Goal: Task Accomplishment & Management: Use online tool/utility

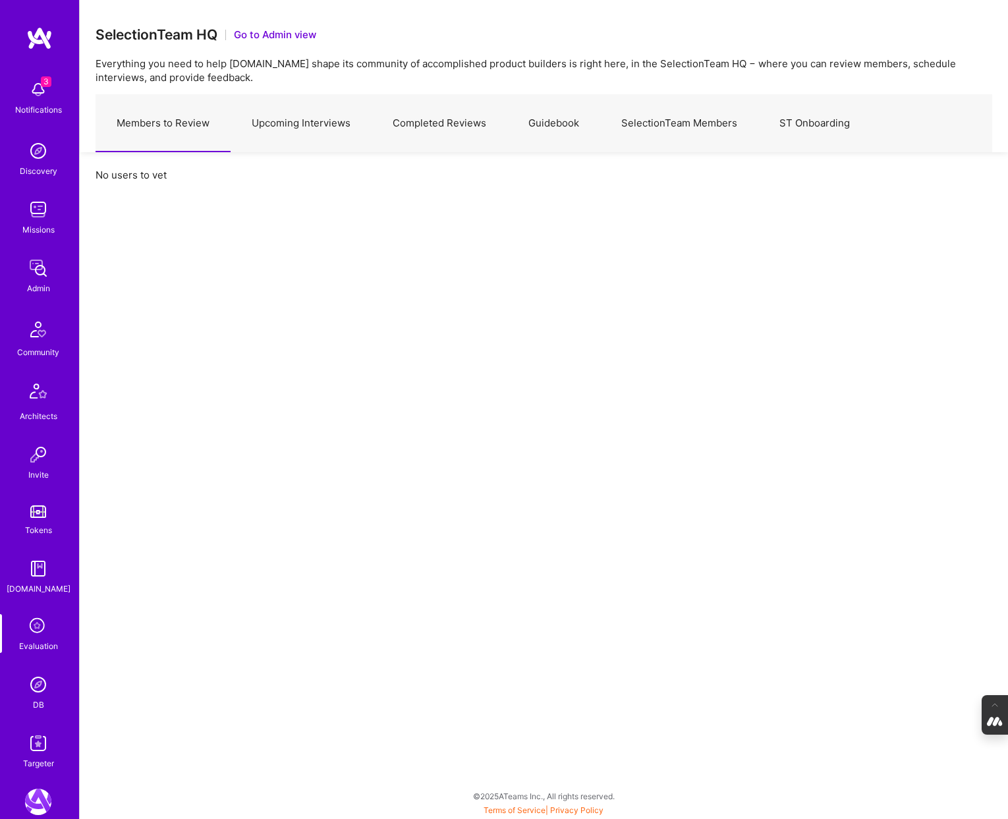
click at [36, 223] on div "Missions" at bounding box center [38, 230] width 32 height 14
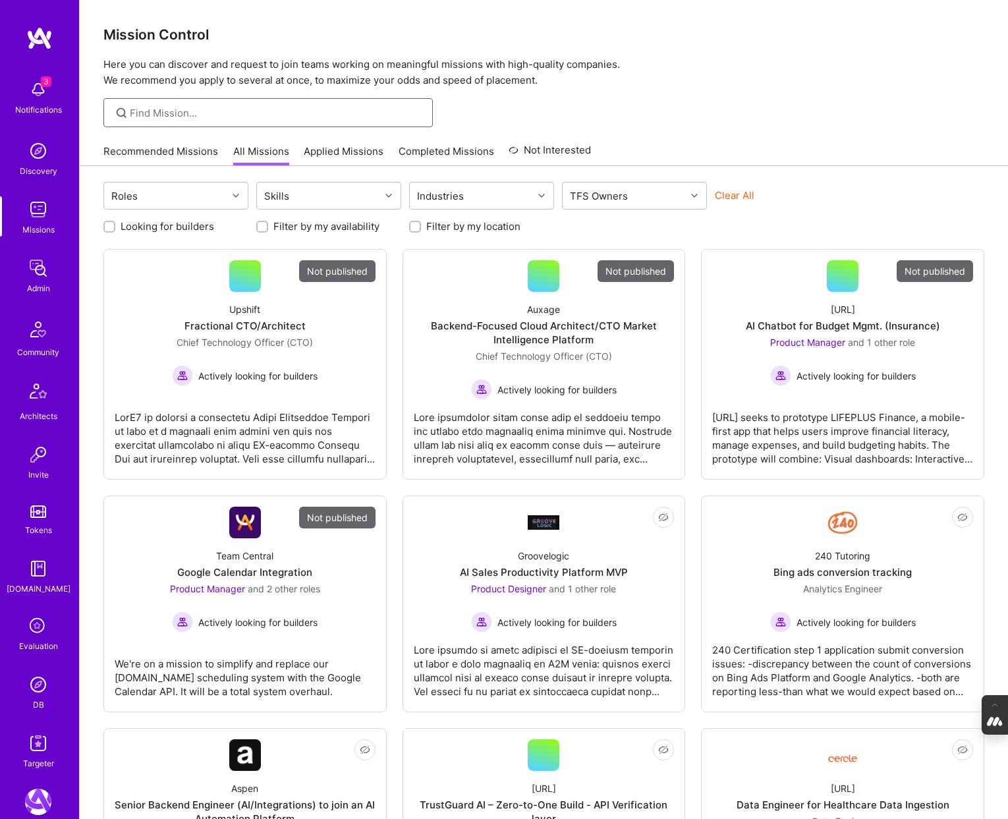
click at [301, 115] on input at bounding box center [276, 113] width 293 height 14
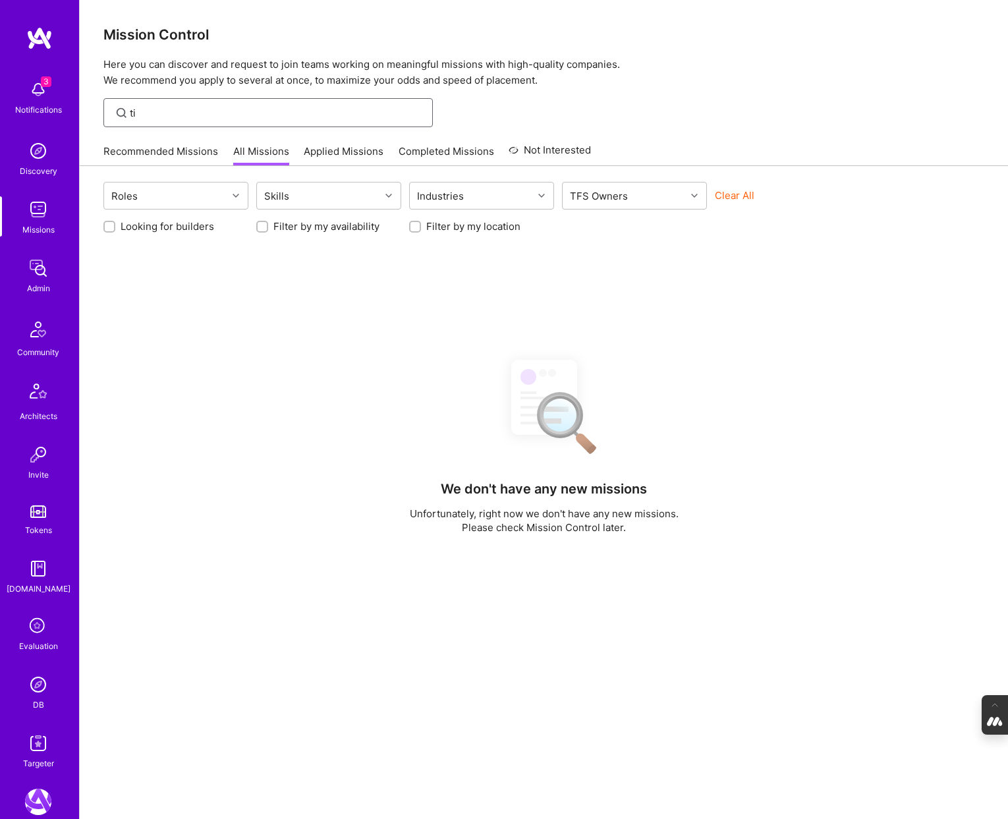
type input "t"
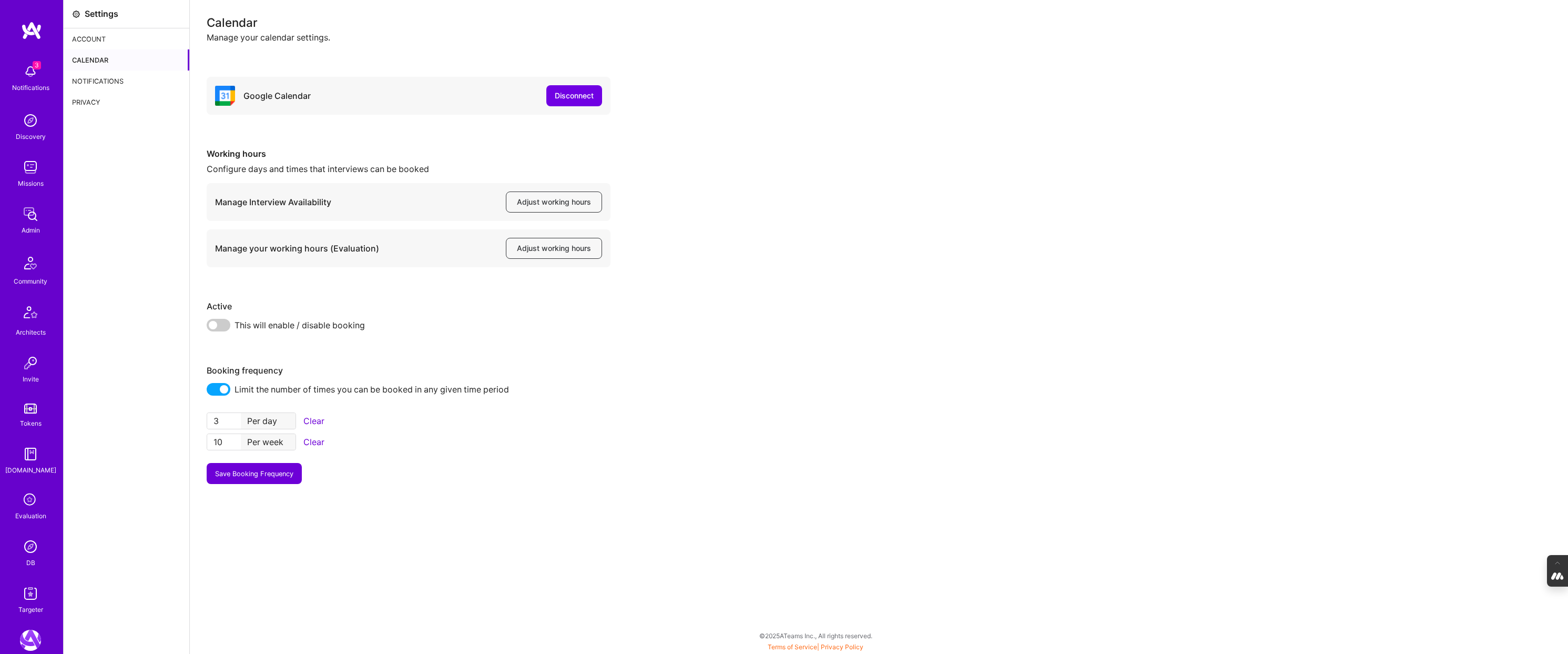
click at [22, 503] on icon at bounding box center [30, 500] width 20 height 20
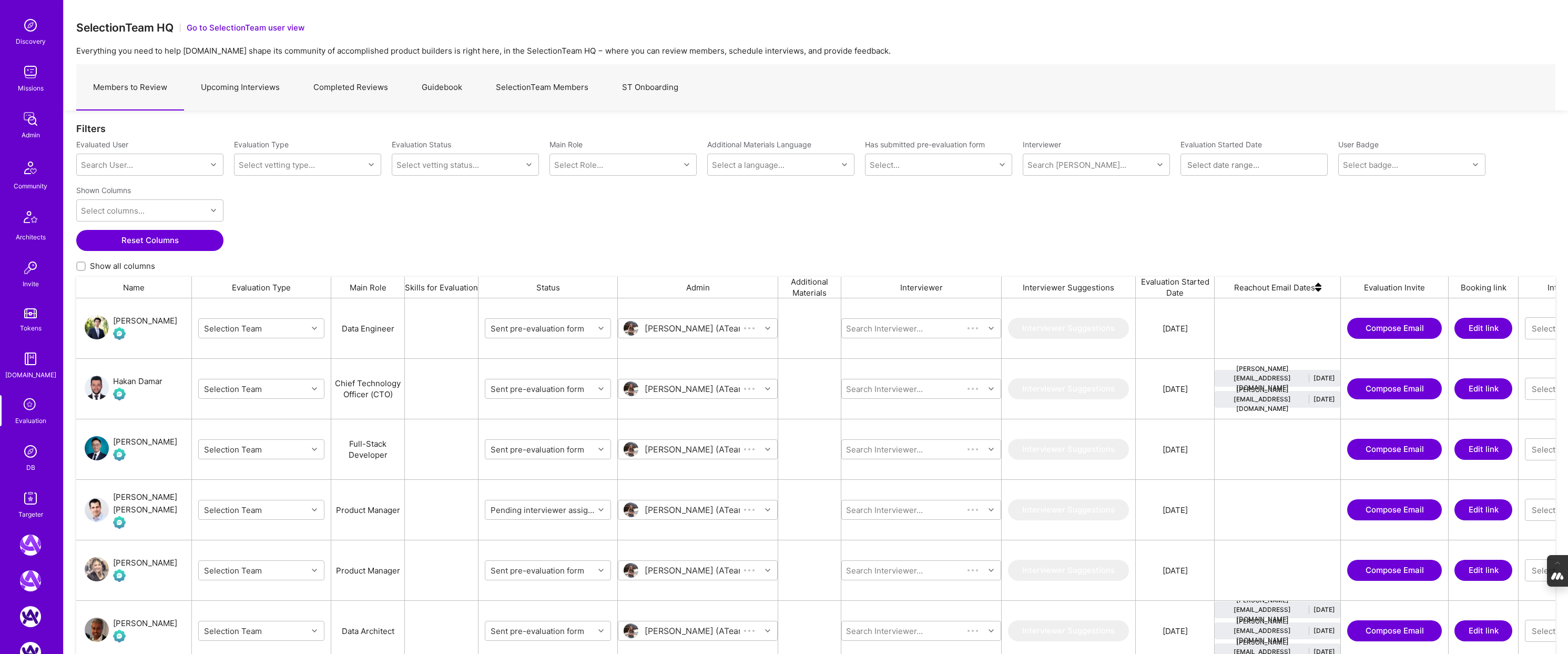
scroll to position [543, 1479]
click at [28, 505] on img at bounding box center [30, 498] width 21 height 21
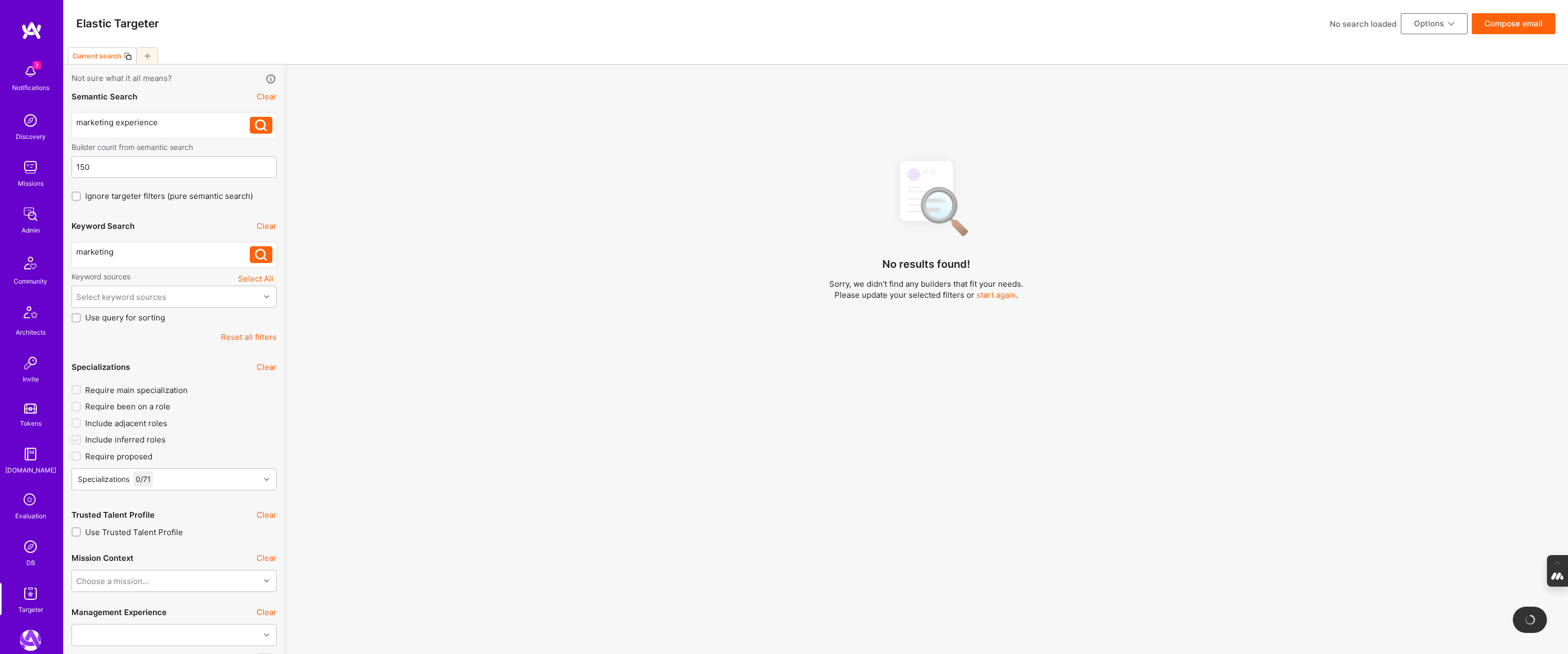
drag, startPoint x: 141, startPoint y: 261, endPoint x: 68, endPoint y: 258, distance: 73.1
drag, startPoint x: 120, startPoint y: 252, endPoint x: 42, endPoint y: 244, distance: 78.4
drag, startPoint x: 190, startPoint y: 120, endPoint x: 6, endPoint y: 106, distance: 184.5
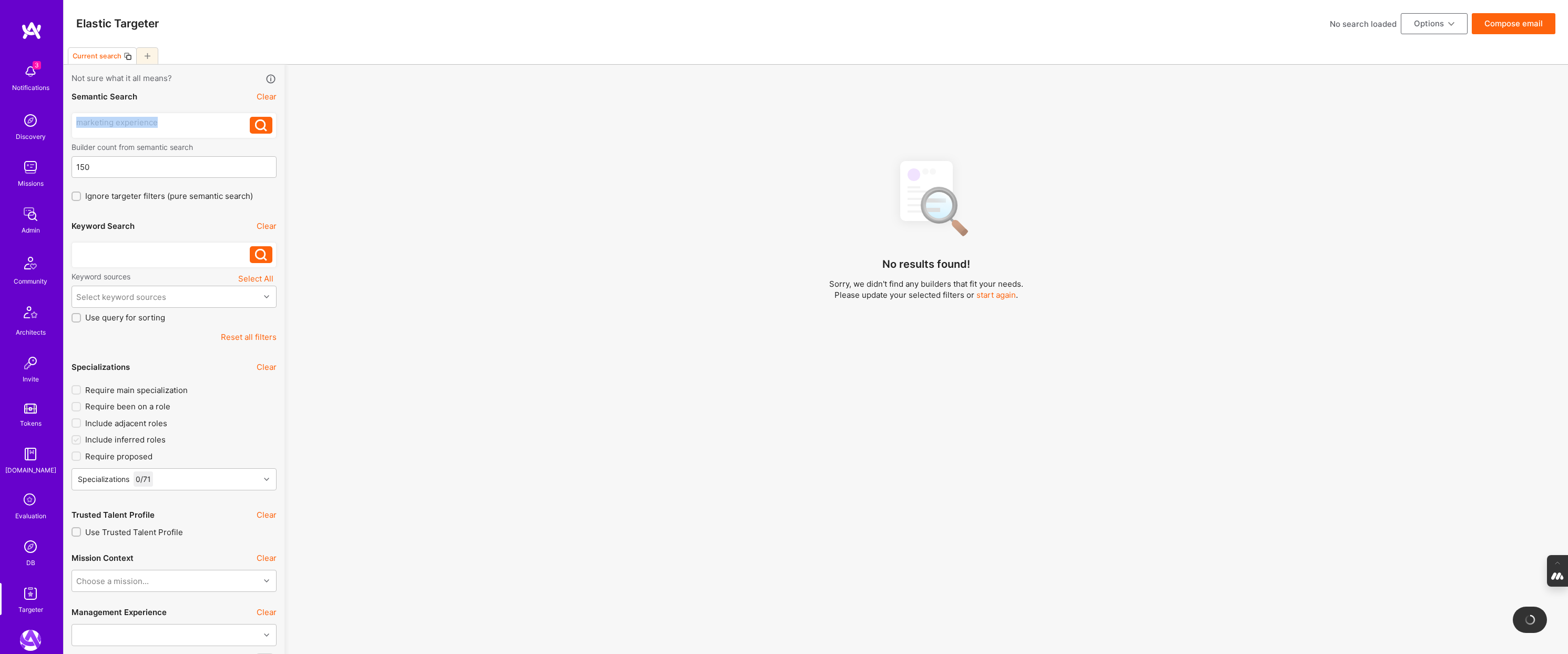
click at [268, 92] on button "Clear" at bounding box center [266, 97] width 20 height 11
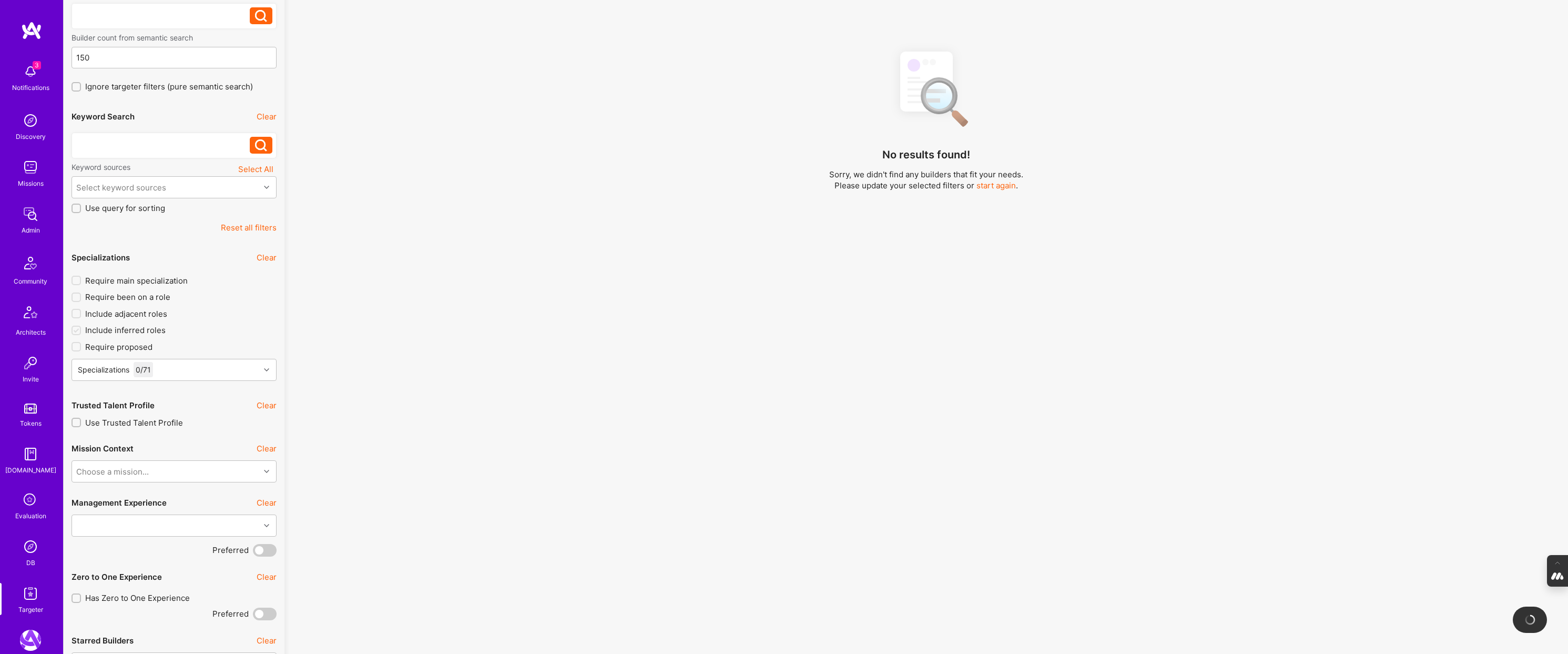
scroll to position [133, 0]
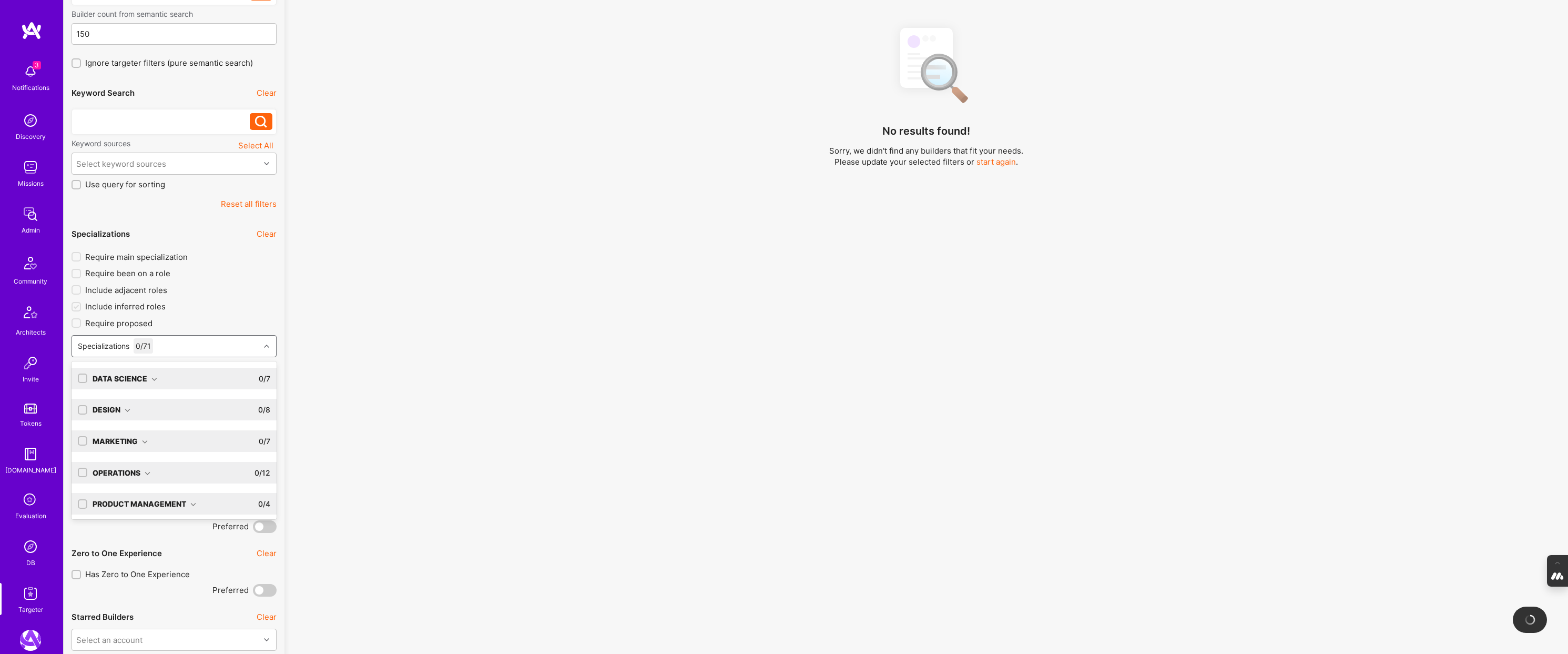
click at [201, 340] on div "Specializations 0 / 71" at bounding box center [165, 346] width 188 height 21
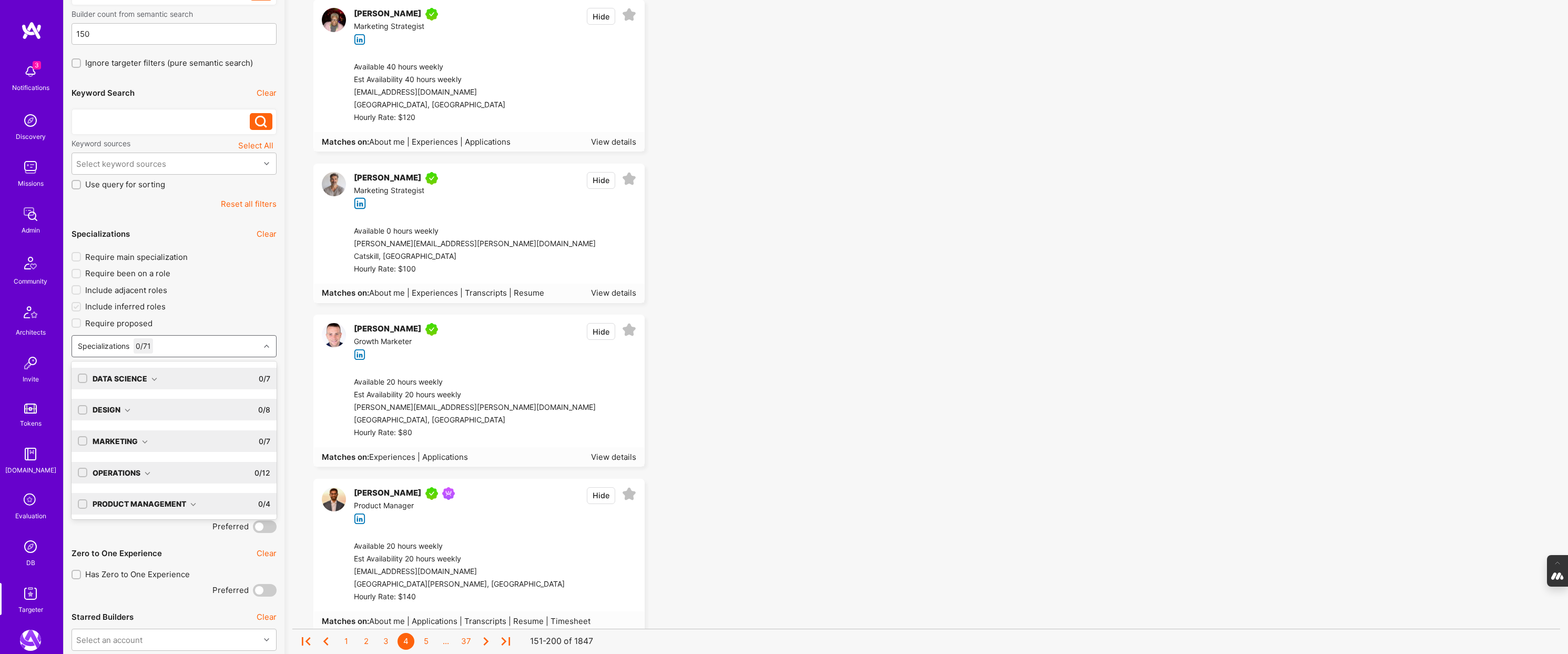
scroll to position [65, 0]
click at [195, 501] on icon at bounding box center [193, 501] width 6 height 6
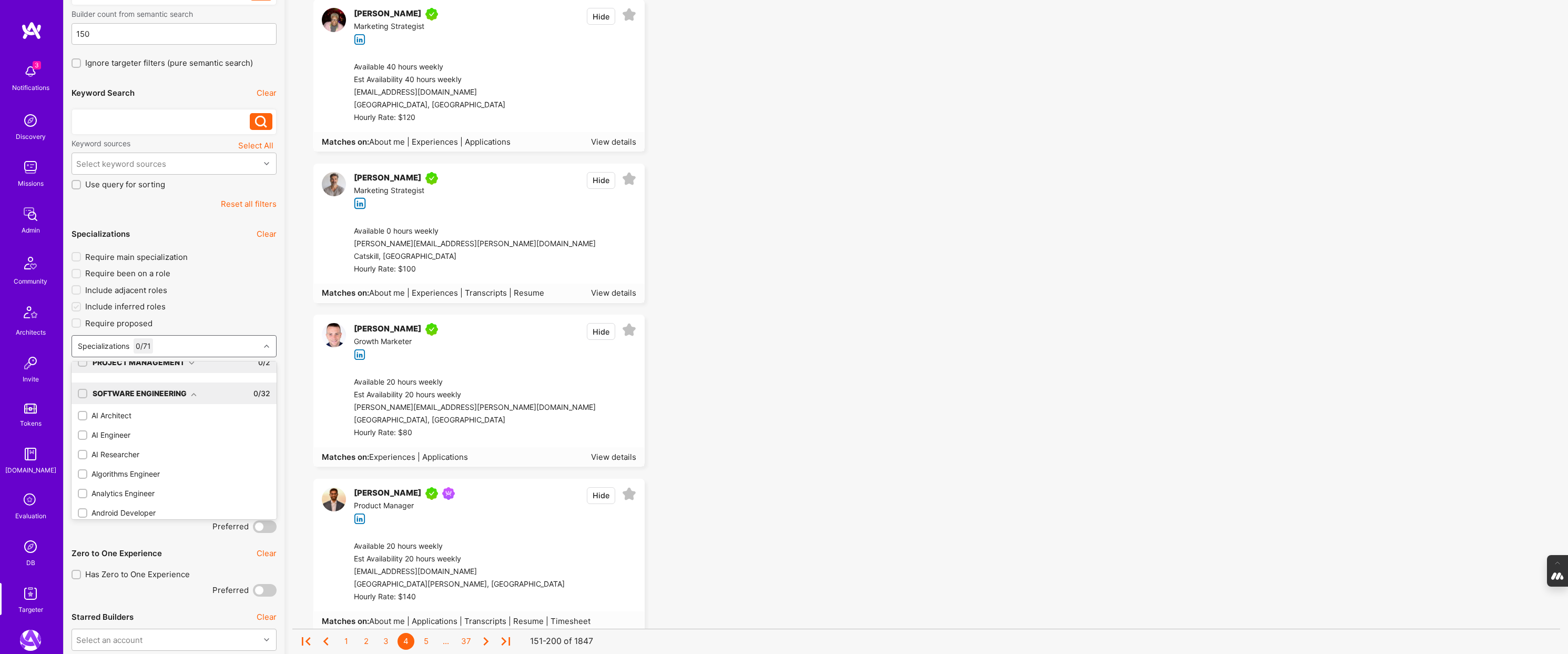
scroll to position [188, 0]
click at [85, 400] on input "checkbox" at bounding box center [83, 400] width 7 height 7
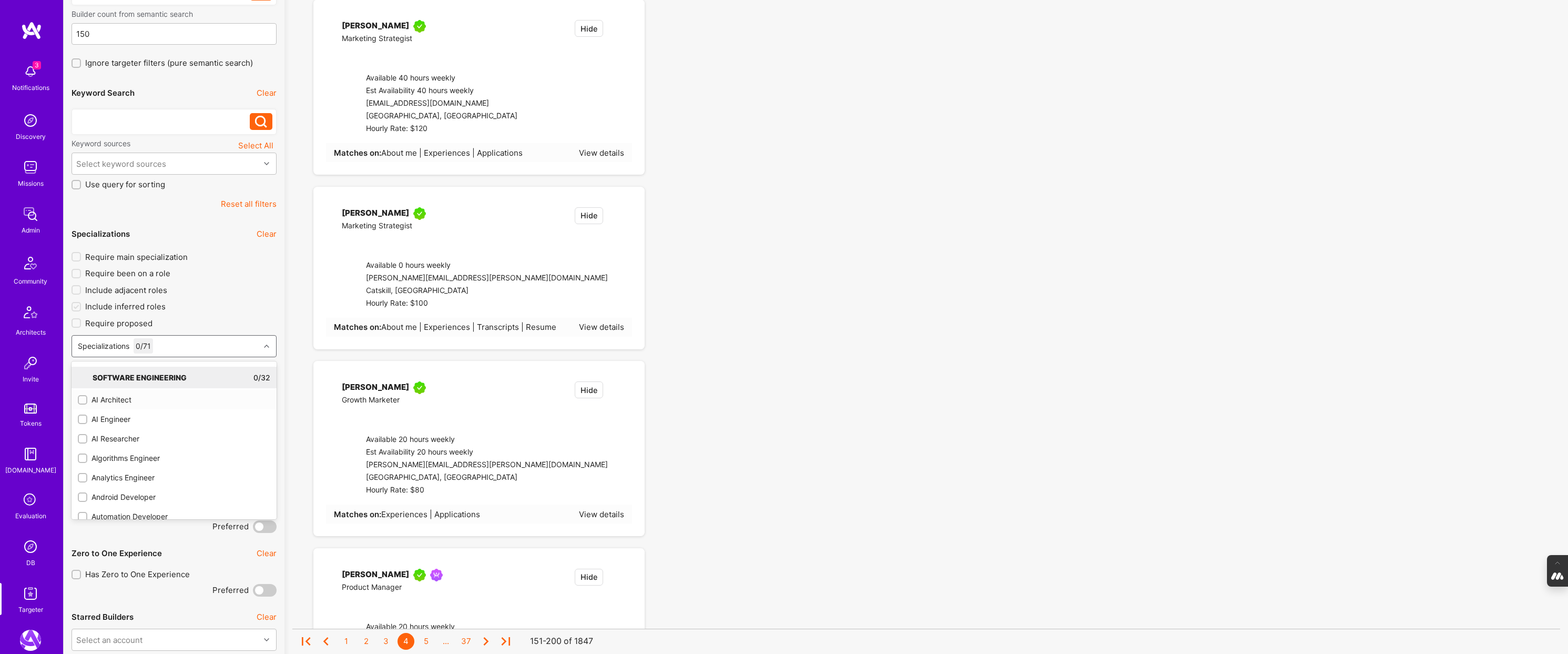
checkbox input "true"
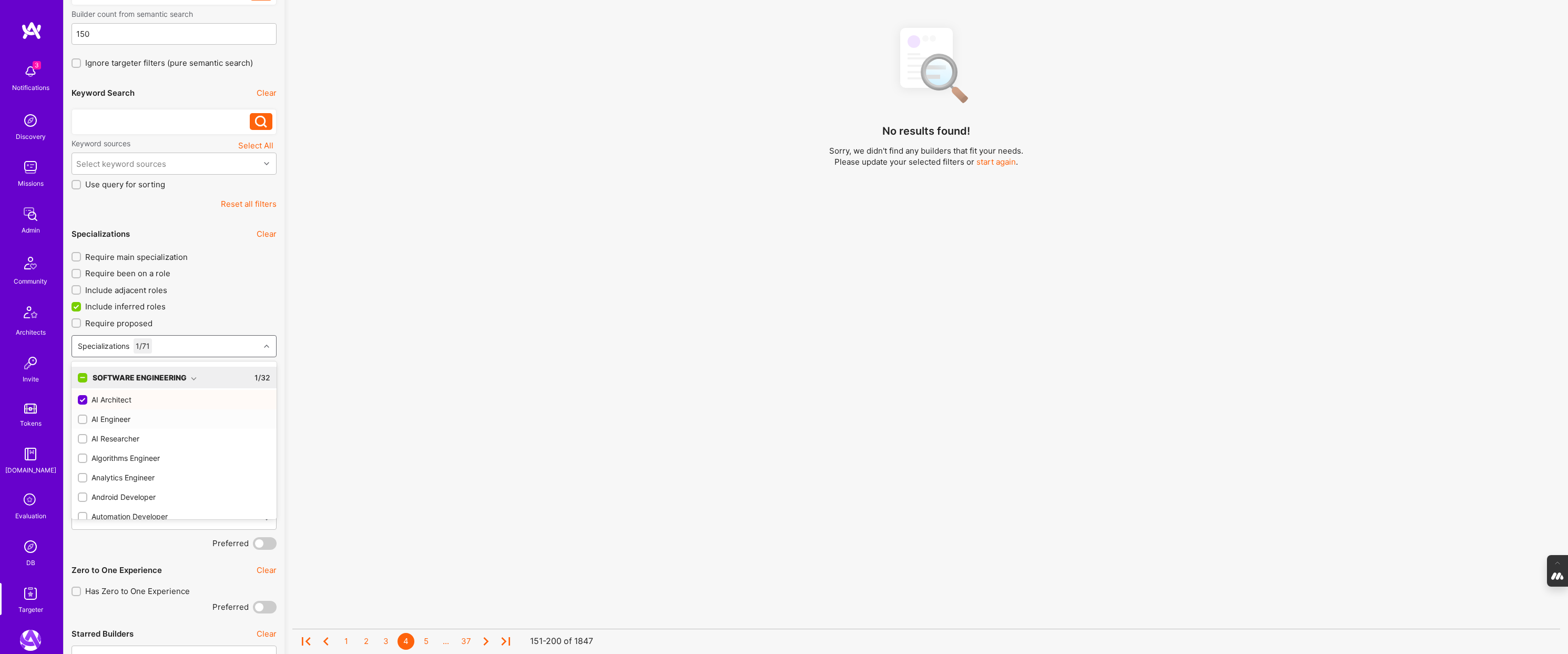
click at [82, 419] on input "checkbox" at bounding box center [83, 419] width 7 height 7
checkbox input "true"
click at [82, 437] on input "checkbox" at bounding box center [83, 438] width 7 height 7
checkbox input "true"
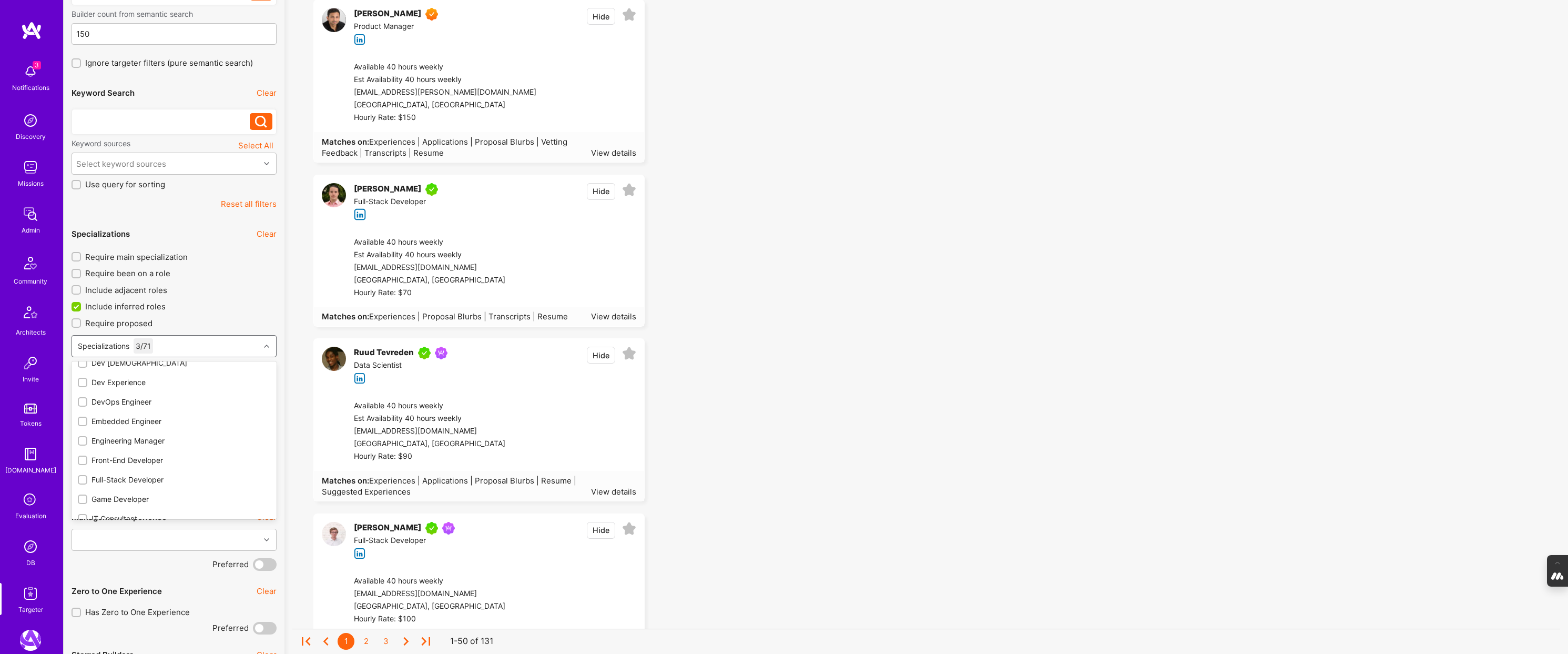
scroll to position [457, 0]
click at [235, 301] on label "Include inferred roles" at bounding box center [174, 307] width 205 height 11
click at [82, 303] on input "Include inferred roles" at bounding box center [77, 307] width 10 height 10
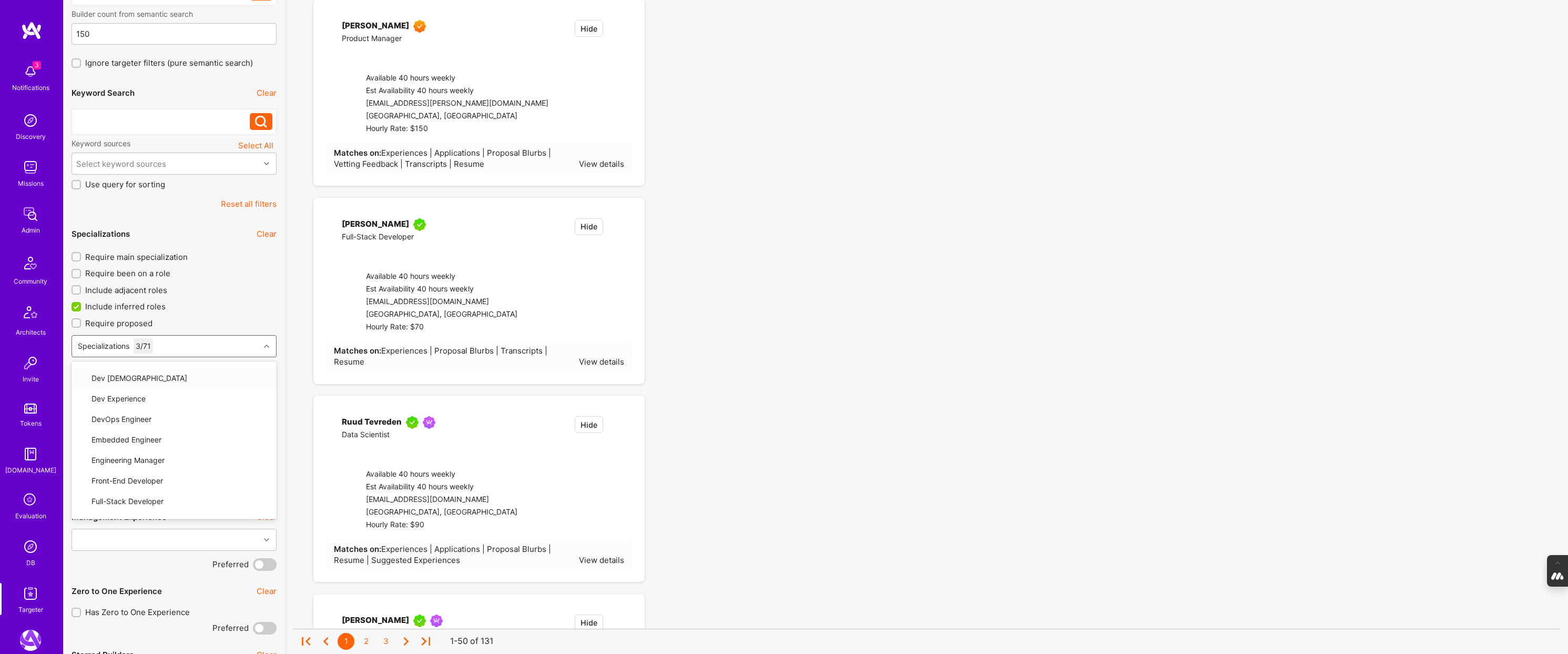
checkbox input "false"
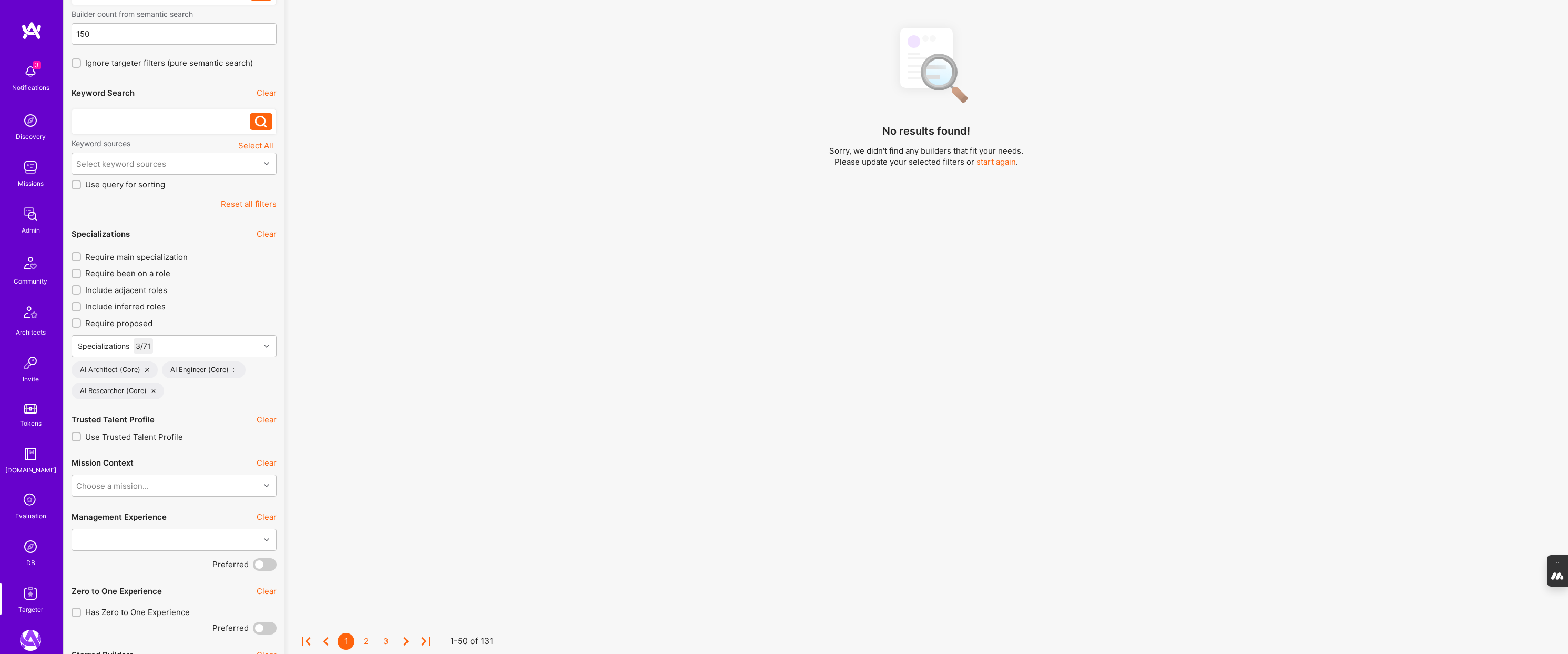
scroll to position [1, 0]
click at [175, 339] on div "Specializations 3 / 71" at bounding box center [165, 346] width 188 height 21
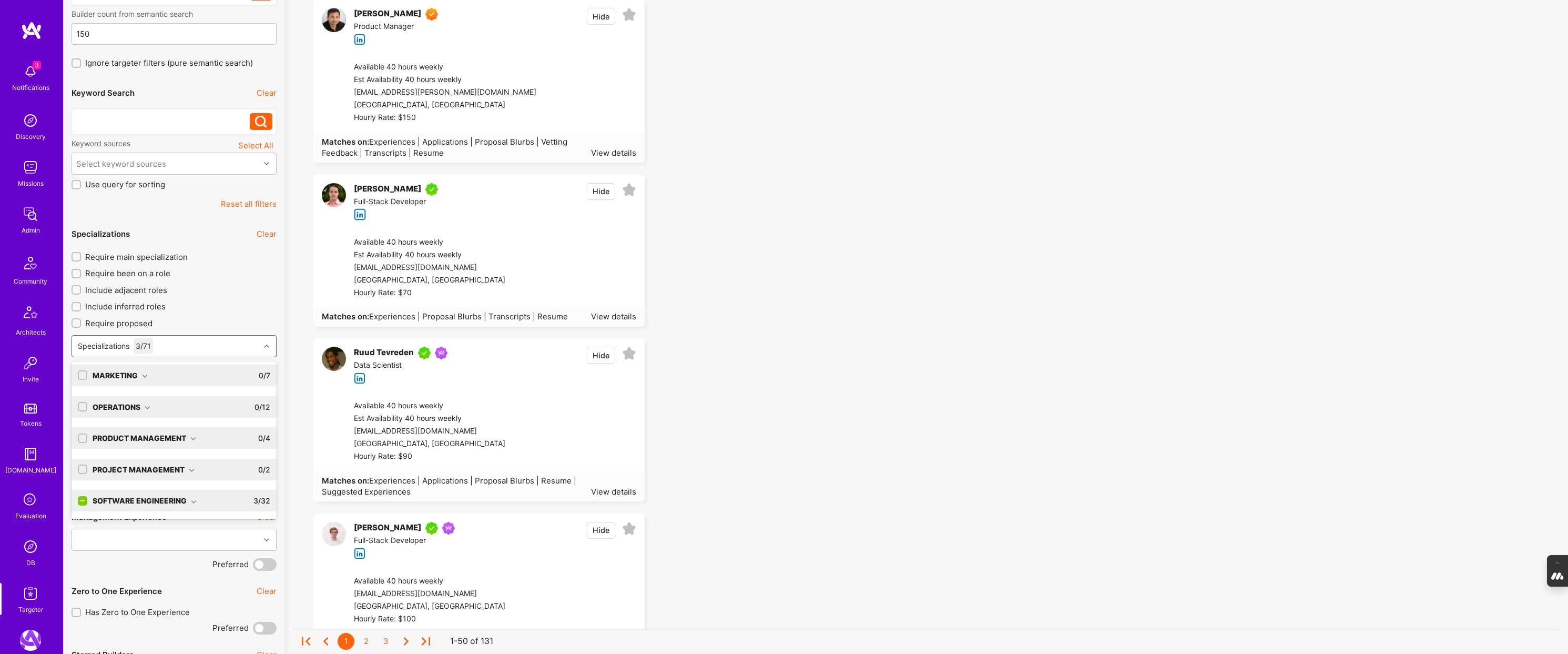
scroll to position [0, 0]
click at [152, 379] on icon at bounding box center [154, 379] width 6 height 6
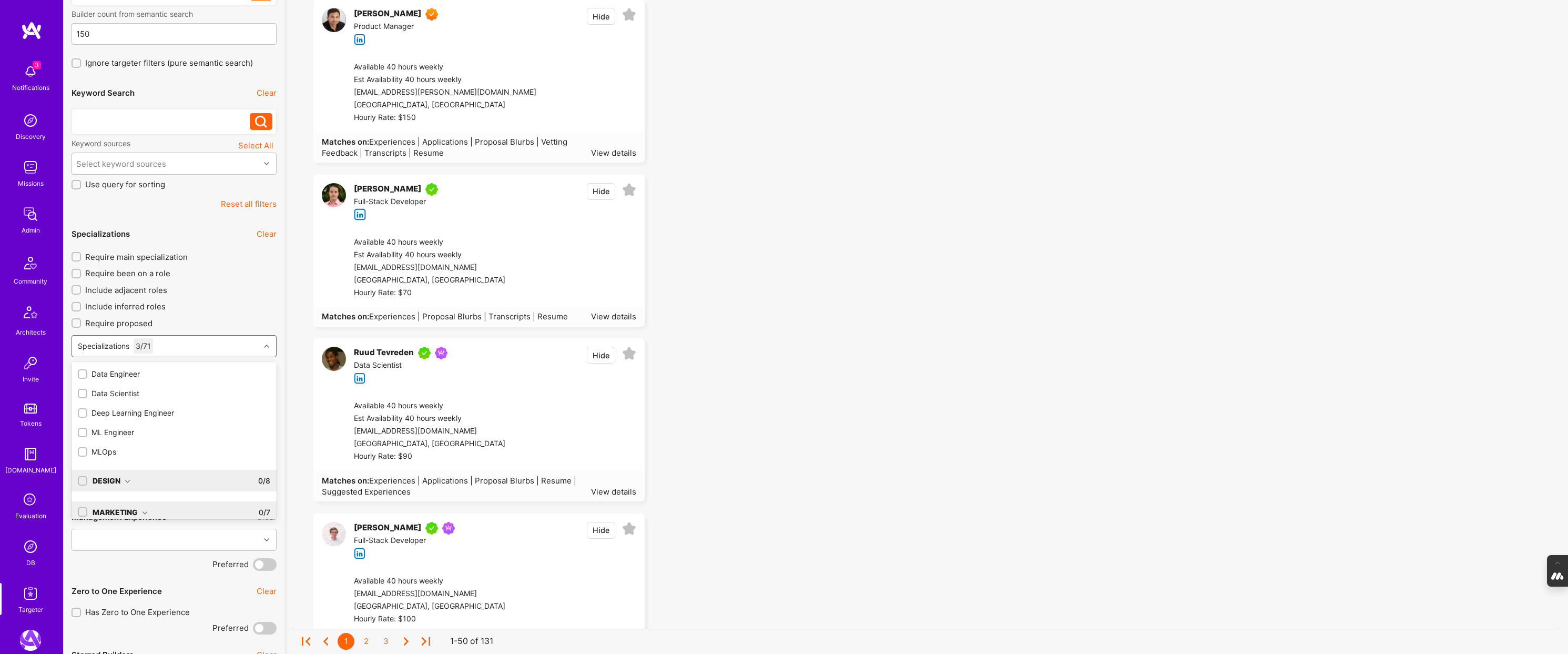
scroll to position [73, 0]
click at [85, 423] on input "checkbox" at bounding box center [83, 425] width 7 height 7
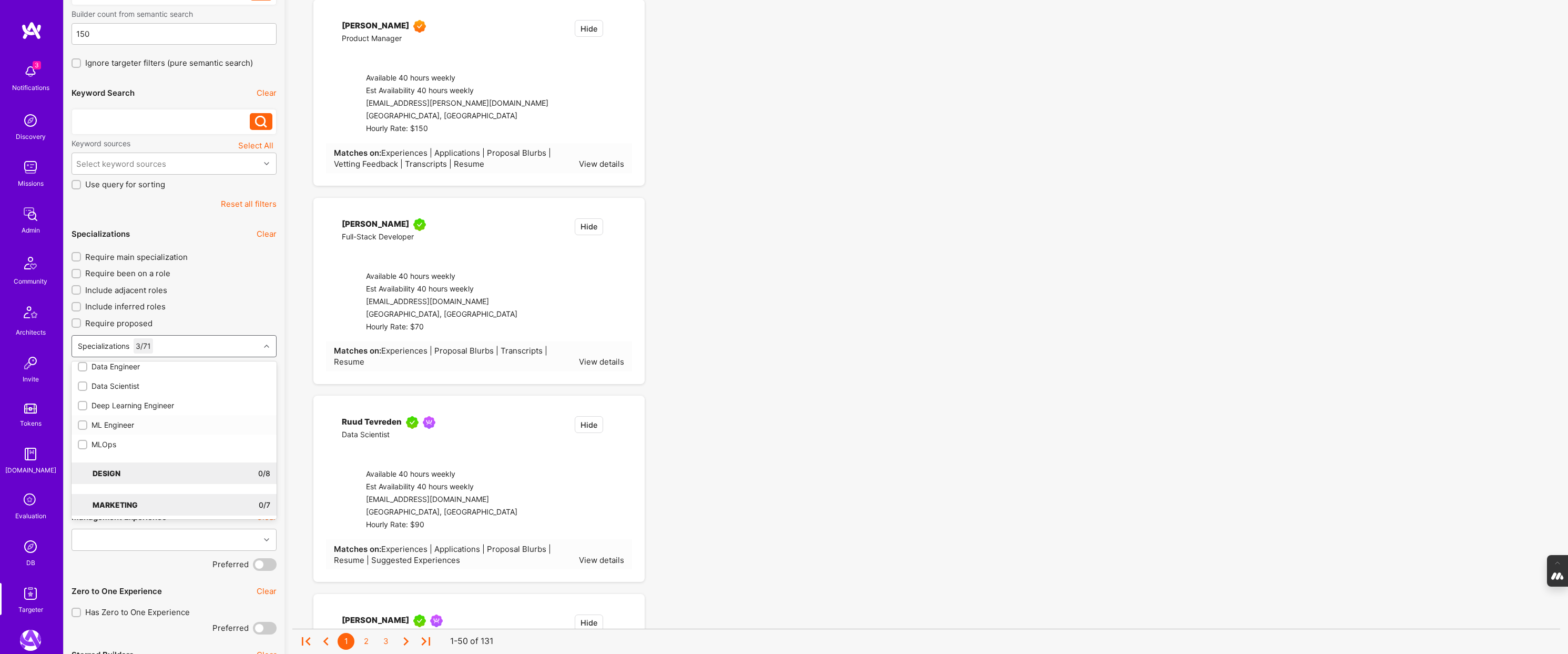
checkbox input "true"
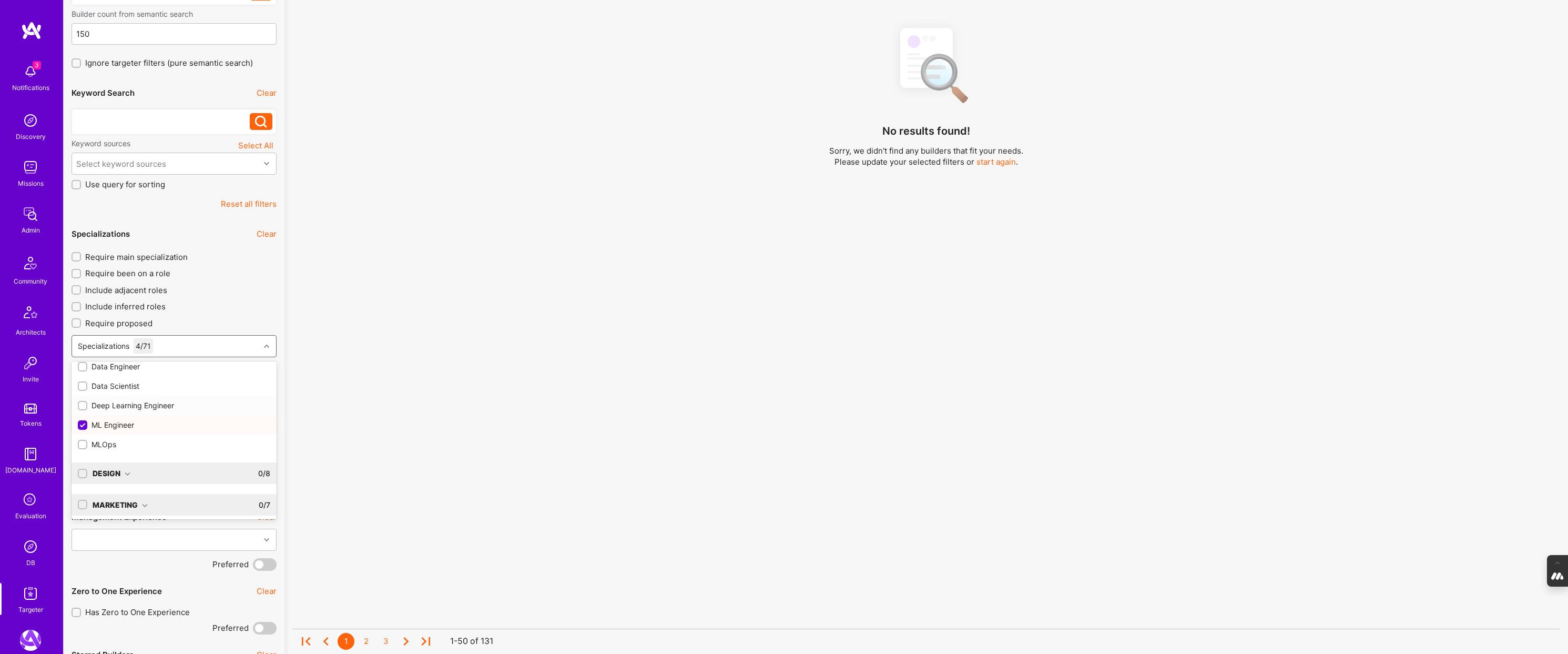
click at [83, 405] on input "checkbox" at bounding box center [83, 406] width 7 height 7
checkbox input "true"
click at [83, 446] on input "checkbox" at bounding box center [83, 445] width 7 height 7
checkbox input "true"
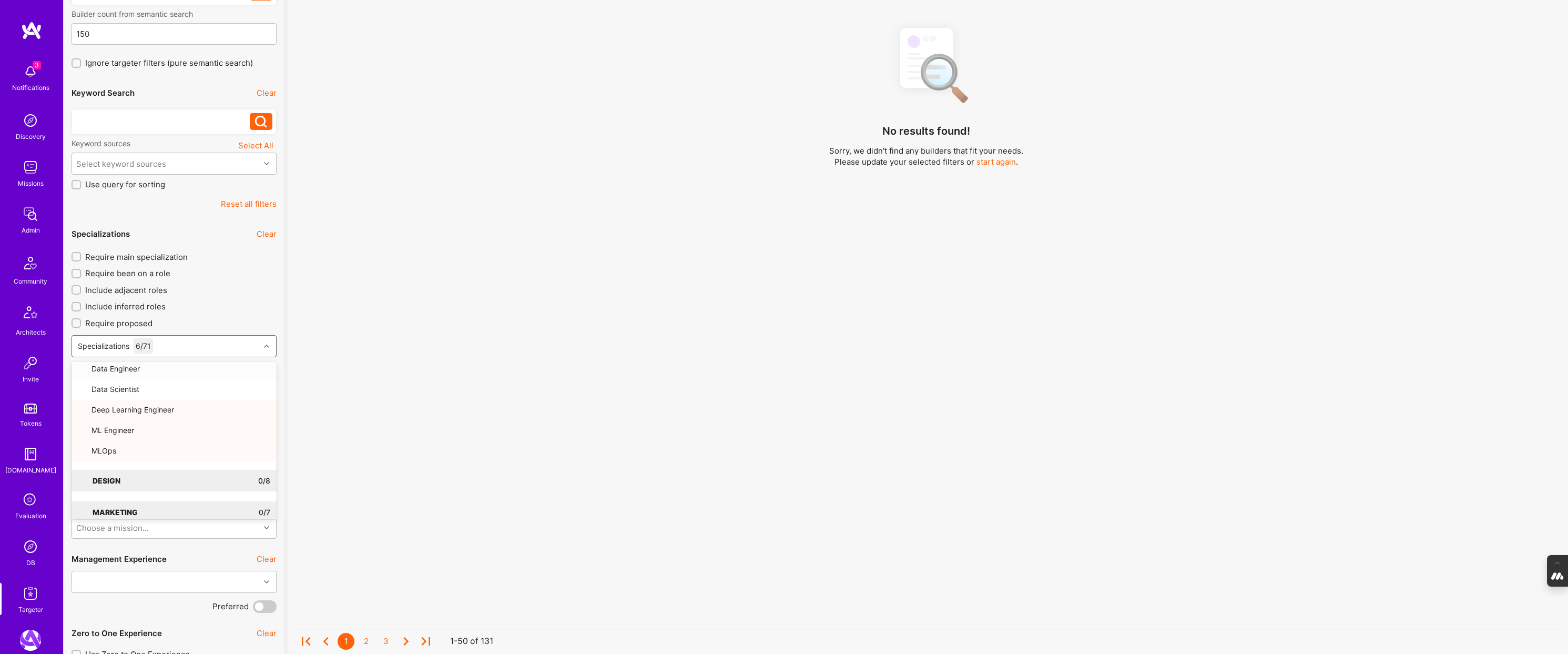
click at [258, 296] on div "Require main specialization Require been on a role Include adjacent roles Inclu…" at bounding box center [174, 347] width 205 height 190
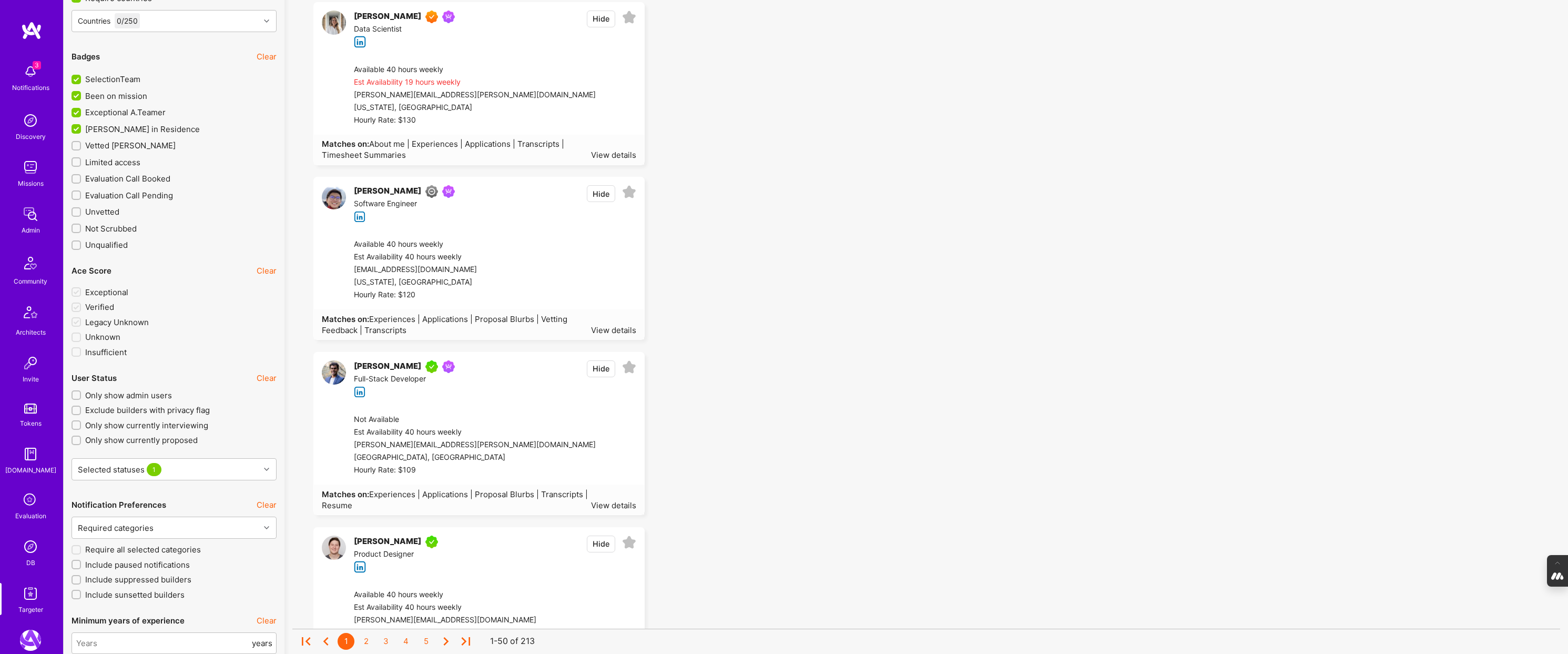
scroll to position [1808, 0]
click at [77, 149] on input "Vetted A.Teamer" at bounding box center [77, 149] width 7 height 7
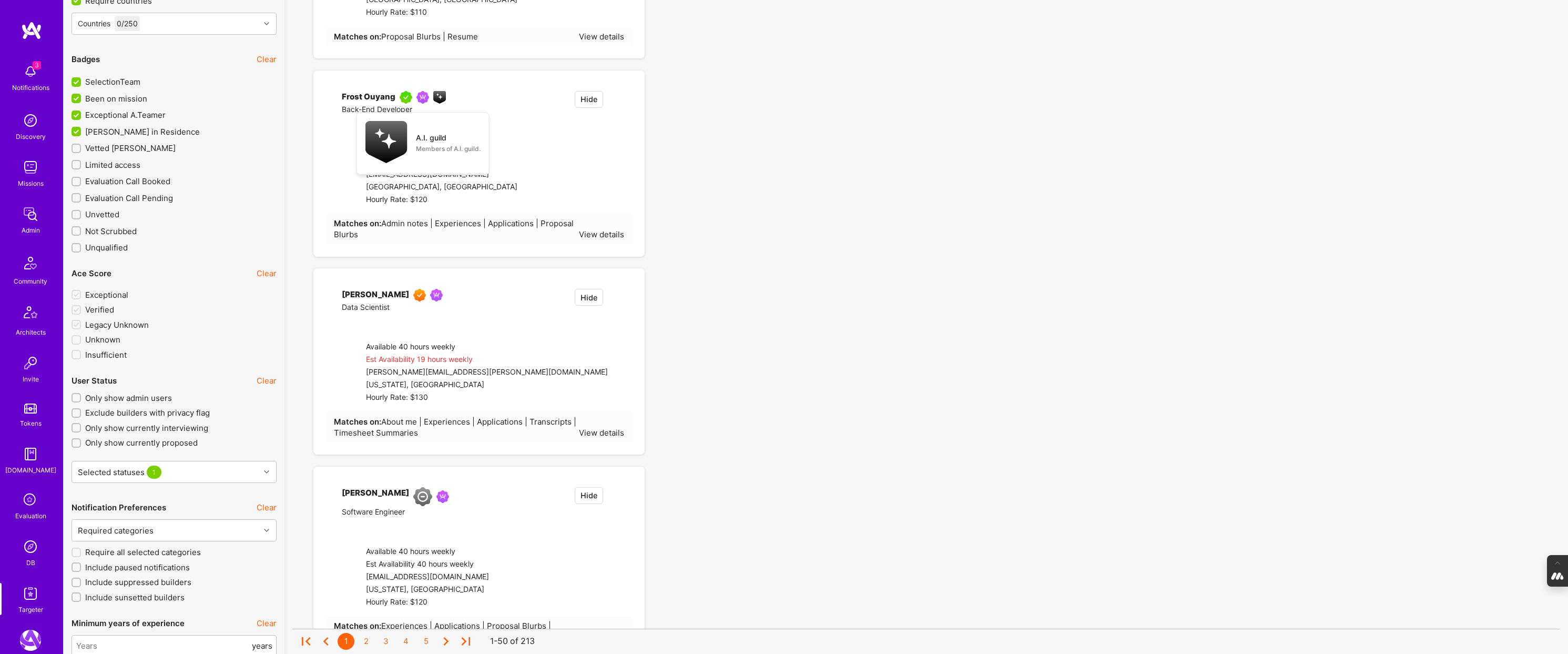
checkbox input "true"
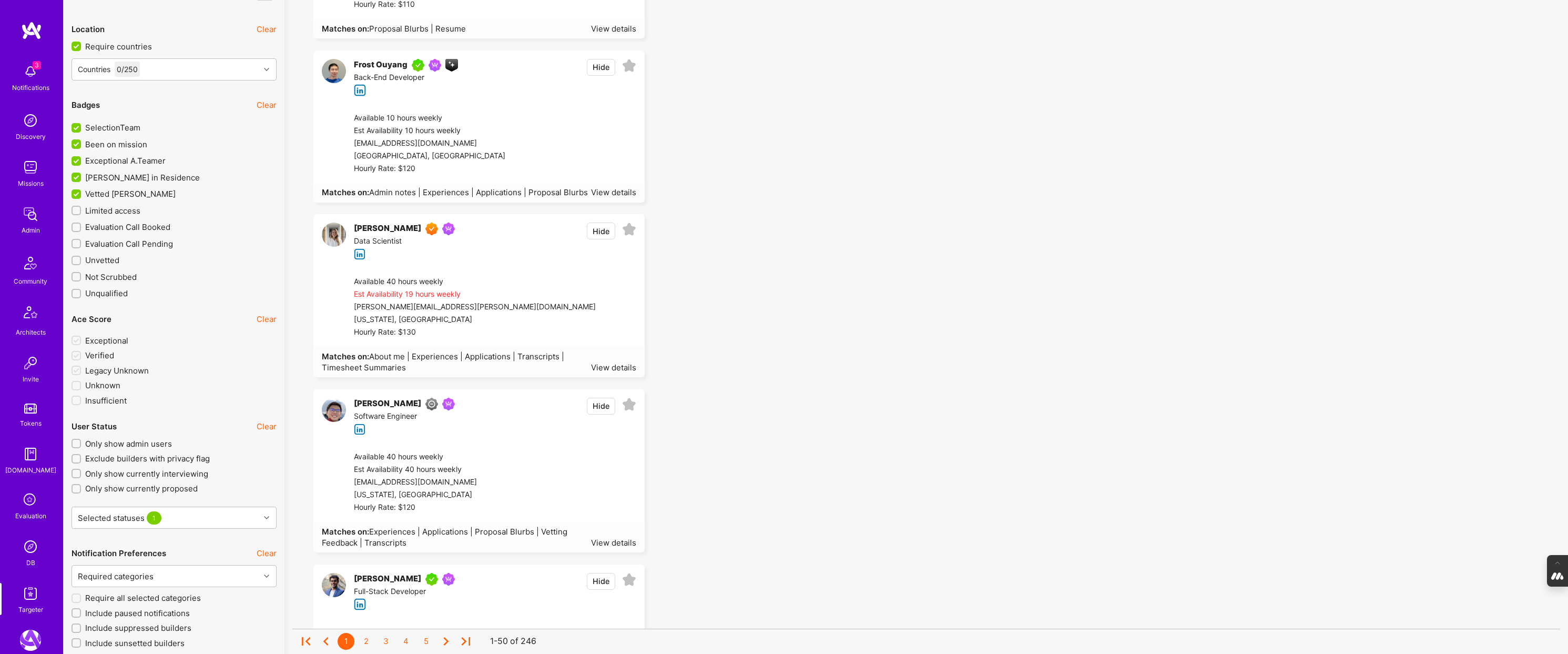
scroll to position [1777, 0]
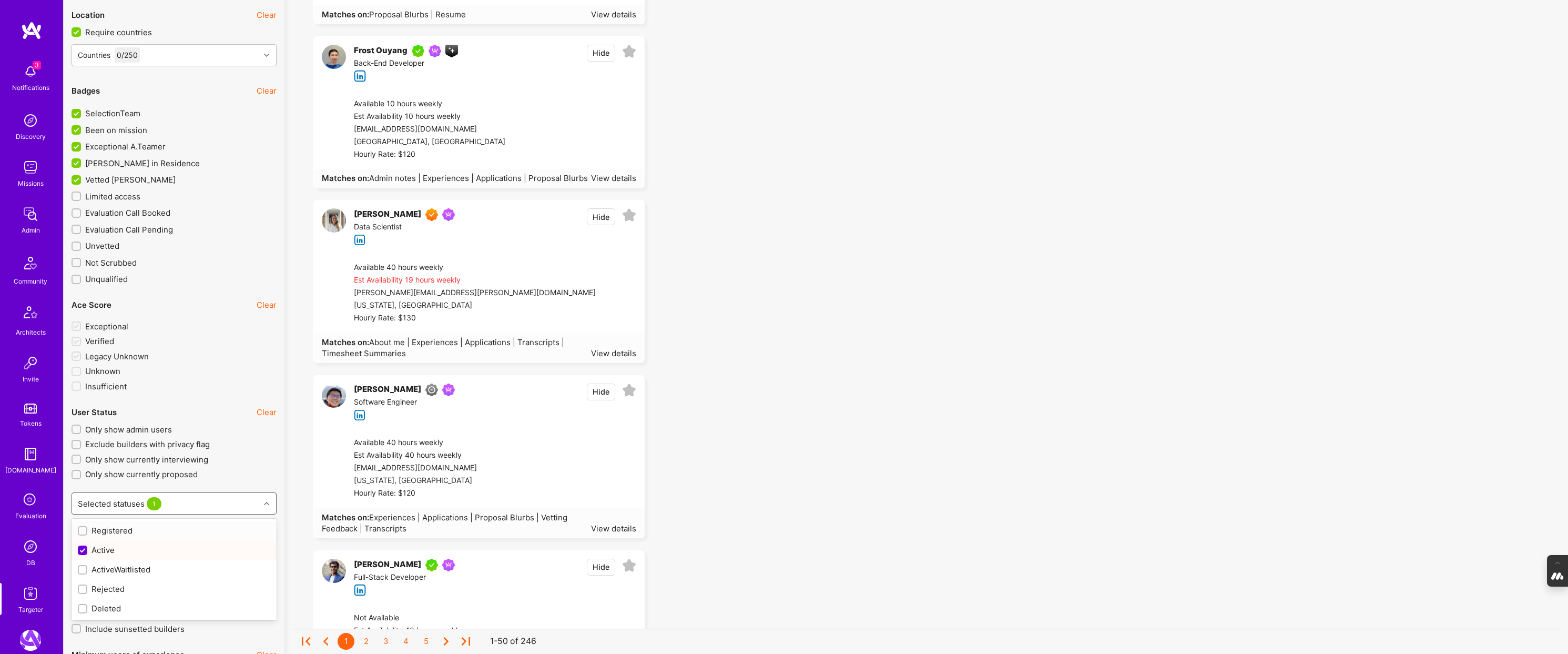
click at [264, 501] on icon at bounding box center [267, 503] width 6 height 6
click at [268, 452] on div "User Status Clear Only show admin users Exclude builders with privacy flag Only…" at bounding box center [174, 458] width 205 height 115
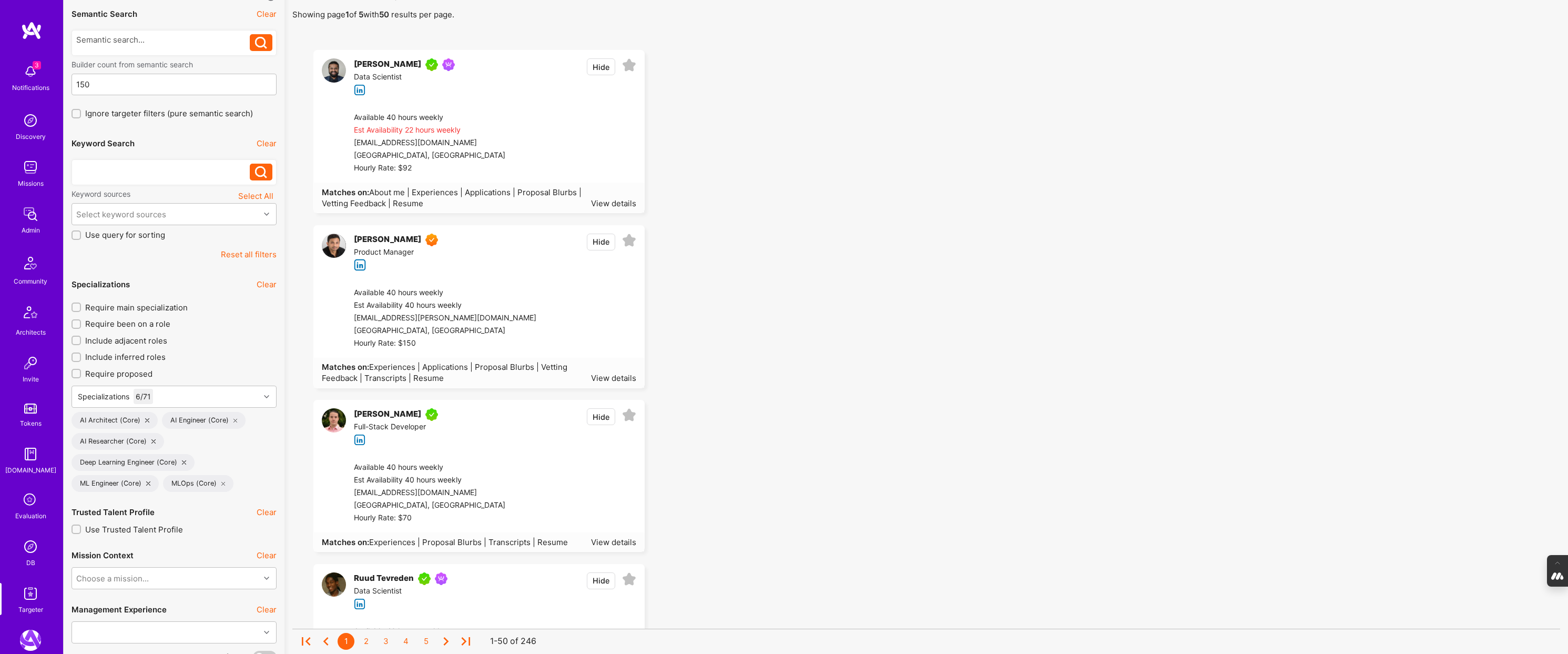
scroll to position [82, 0]
click at [247, 396] on div "Specializations 6 / 71" at bounding box center [165, 397] width 188 height 21
click at [172, 518] on div "Product Management" at bounding box center [145, 513] width 104 height 11
click at [82, 535] on input "checkbox" at bounding box center [83, 535] width 7 height 7
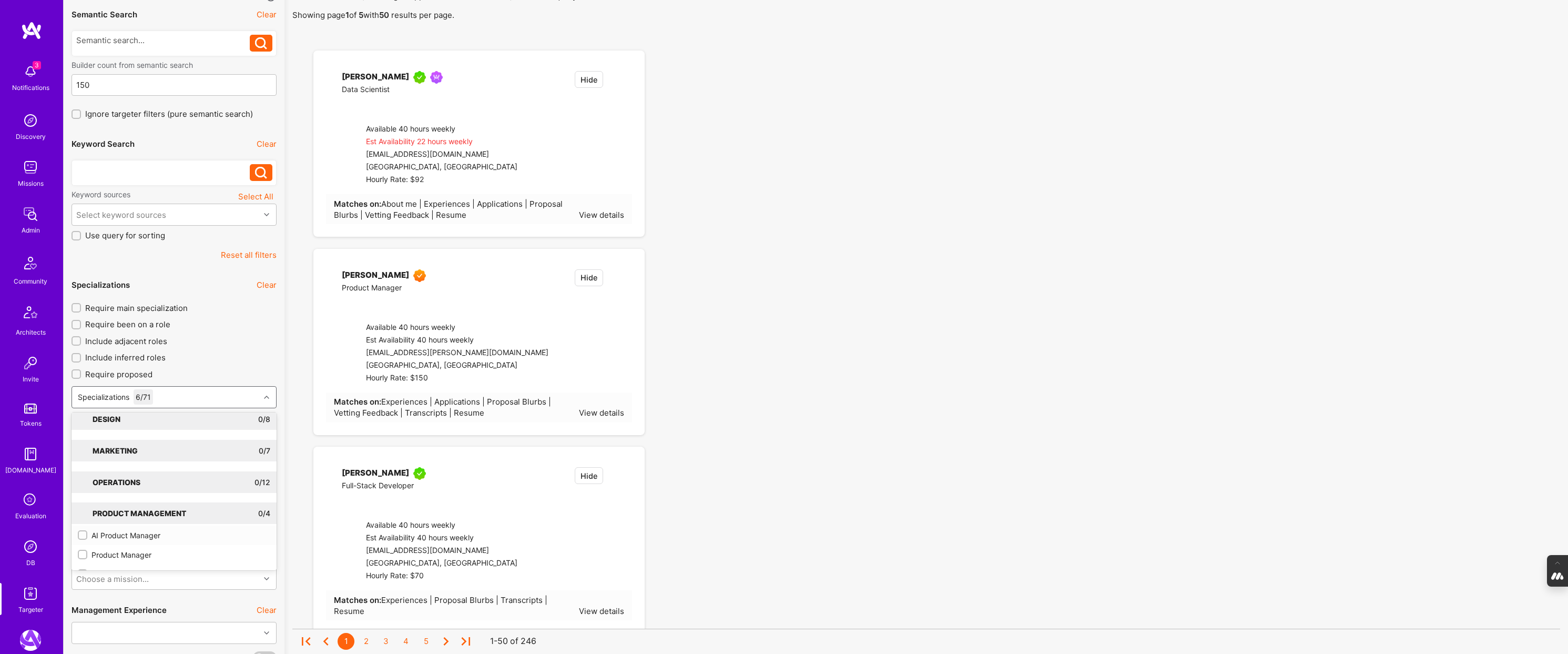
checkbox input "true"
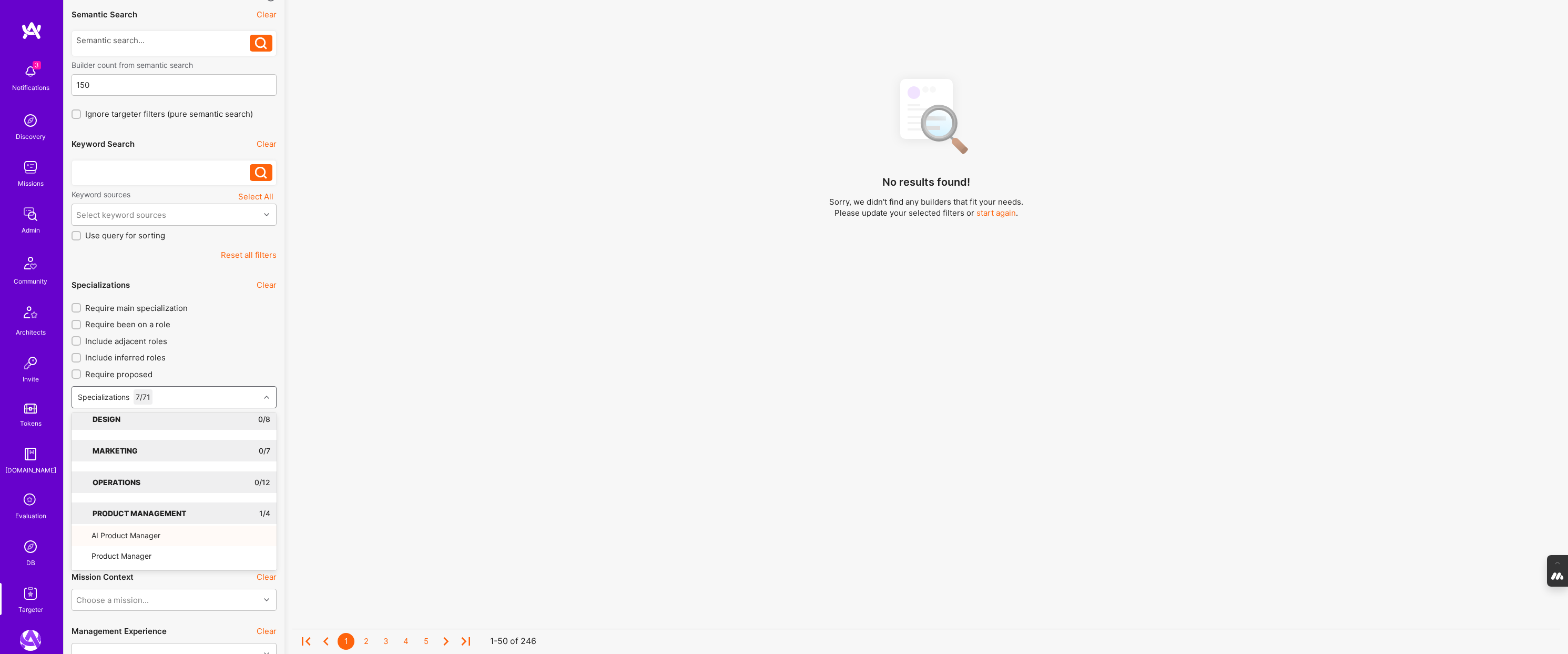
click at [264, 360] on label "Include inferred roles" at bounding box center [174, 358] width 205 height 11
click at [81, 360] on input "Include inferred roles" at bounding box center [77, 357] width 7 height 7
checkbox input "true"
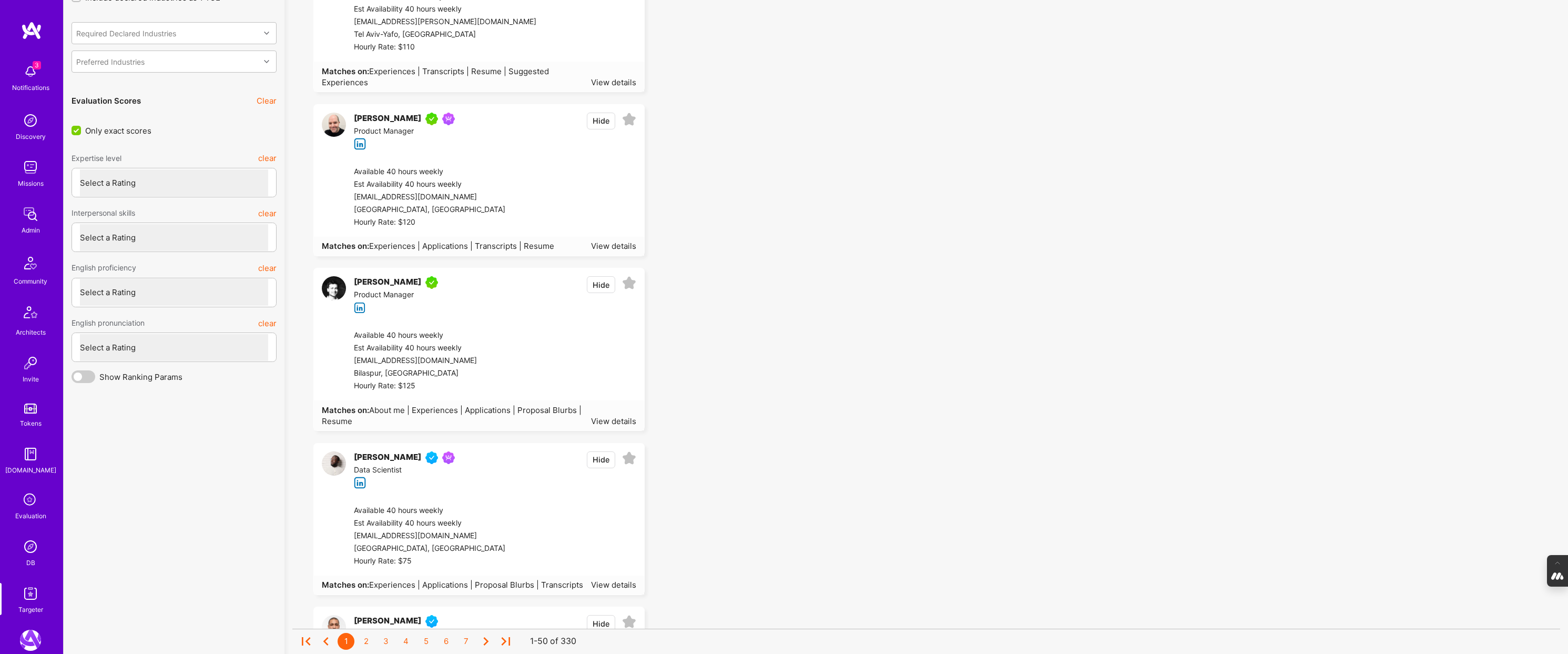
scroll to position [2798, 0]
